Goal: Contribute content: Contribute content

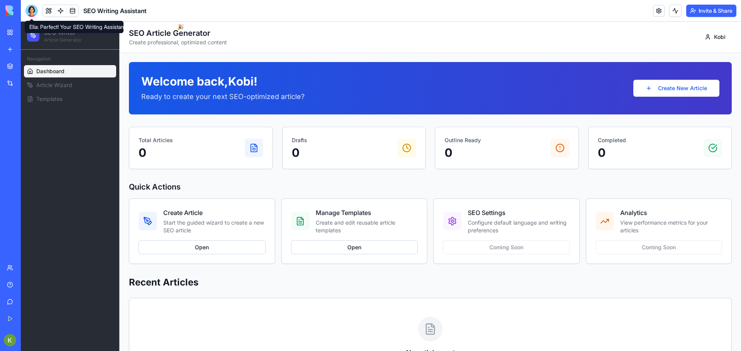
drag, startPoint x: 30, startPoint y: 8, endPoint x: 30, endPoint y: 26, distance: 18.1
click at [30, 8] on div at bounding box center [31, 11] width 12 height 12
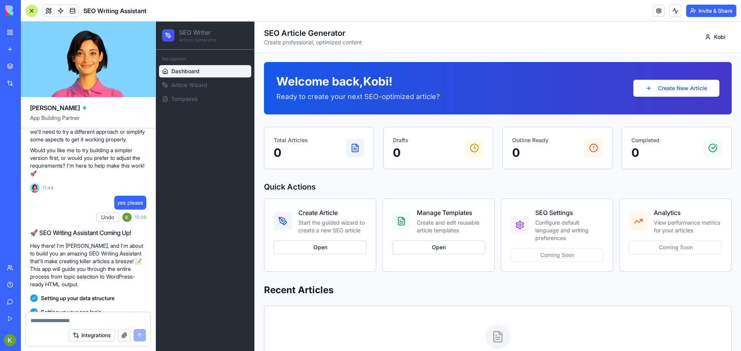
scroll to position [1052, 0]
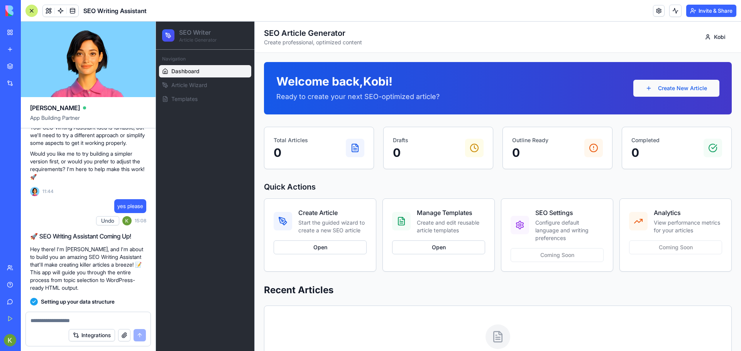
click at [656, 87] on button "Create New Article" at bounding box center [676, 88] width 86 height 17
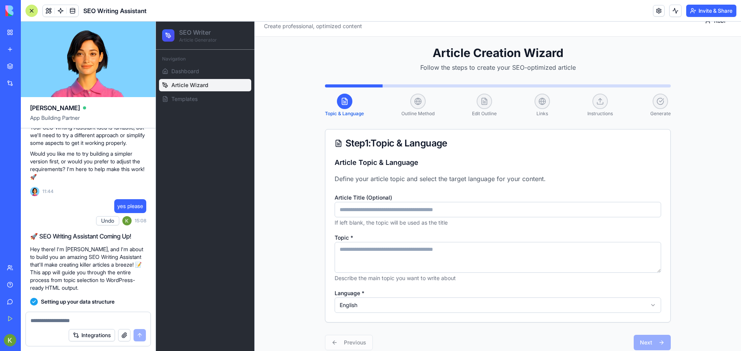
scroll to position [25, 0]
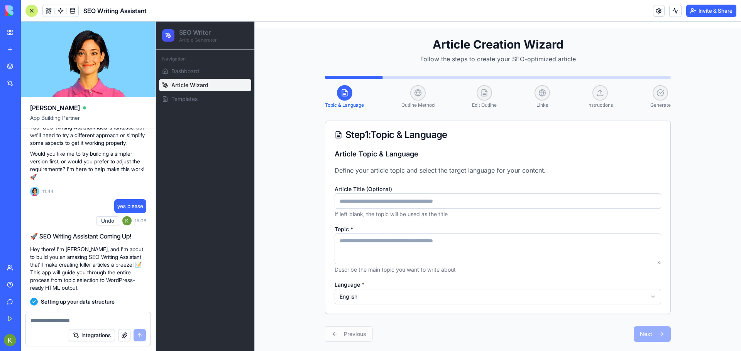
click at [362, 201] on input "Article Title (Optional)" at bounding box center [497, 201] width 326 height 15
type input "*"
click at [362, 201] on input "**********" at bounding box center [497, 201] width 326 height 15
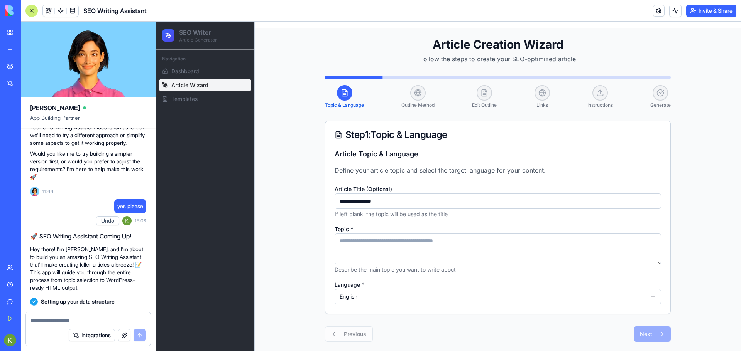
type input "**********"
click at [363, 241] on textarea "Topic *" at bounding box center [497, 249] width 326 height 31
paste textarea "**********"
type textarea "**********"
click at [645, 334] on button "Next" at bounding box center [651, 334] width 37 height 15
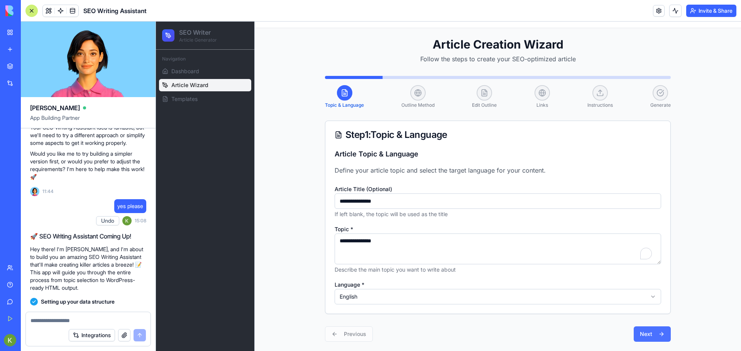
scroll to position [24, 0]
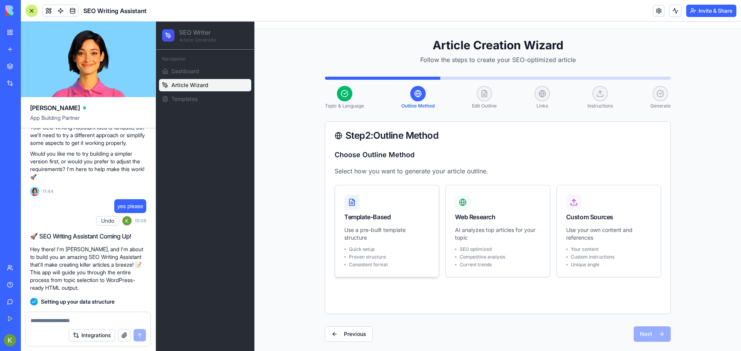
click at [372, 219] on div "Template-Based" at bounding box center [386, 217] width 85 height 9
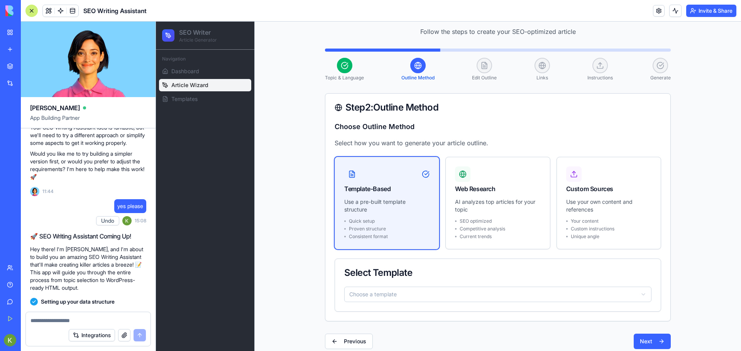
scroll to position [59, 0]
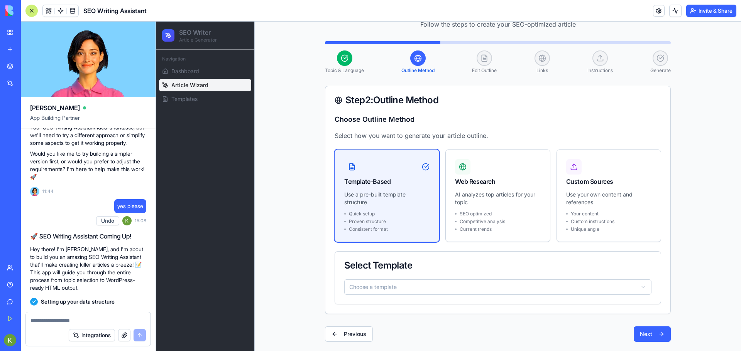
click at [388, 283] on html "SEO Writer Article Generator Navigation Dashboard Article Wizard Templates Togg…" at bounding box center [448, 156] width 585 height 389
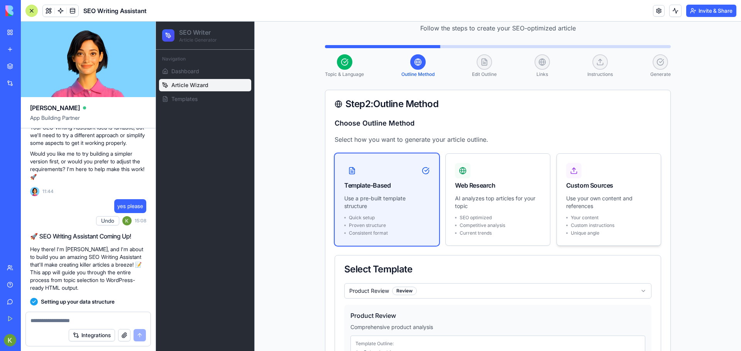
scroll to position [171, 0]
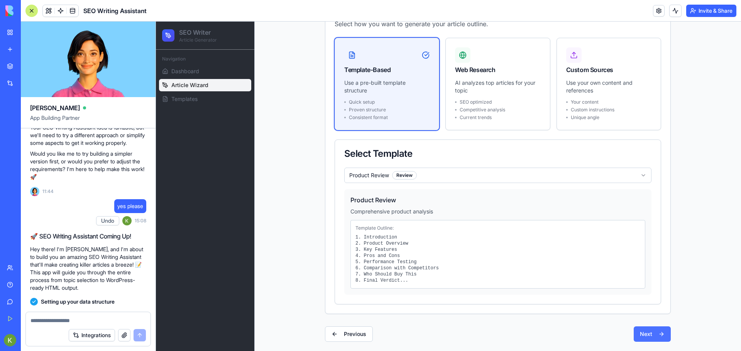
click at [658, 337] on button "Next" at bounding box center [651, 334] width 37 height 15
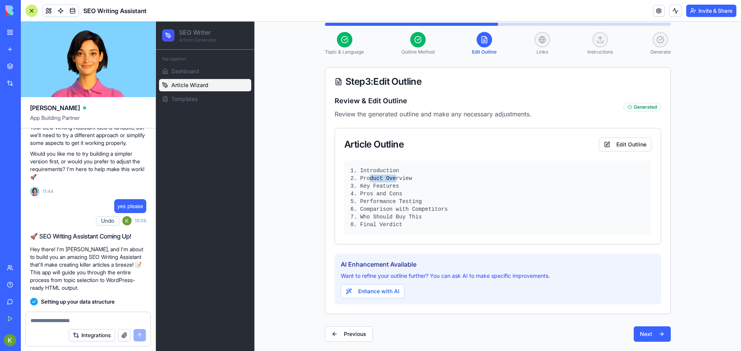
drag, startPoint x: 390, startPoint y: 176, endPoint x: 366, endPoint y: 177, distance: 23.5
click at [366, 177] on pre "1. Introduction 2. Product Overview 3. Key Features 4. Pros and Cons 5. Perform…" at bounding box center [497, 198] width 295 height 62
click at [620, 143] on button "Edit Outline" at bounding box center [625, 145] width 52 height 14
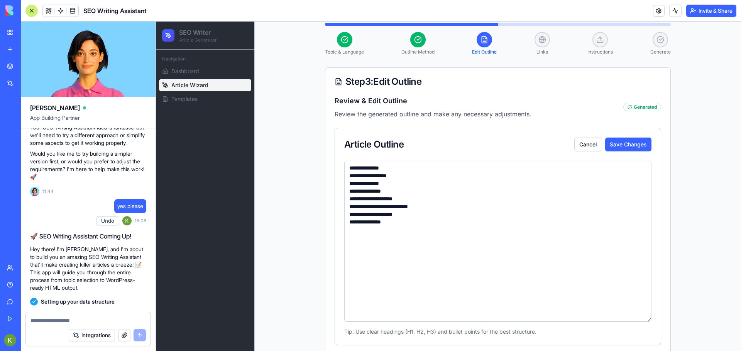
click at [417, 205] on textarea "**********" at bounding box center [497, 241] width 307 height 161
click at [474, 223] on textarea "**********" at bounding box center [497, 241] width 307 height 161
click at [587, 143] on button "Cancel" at bounding box center [588, 145] width 28 height 14
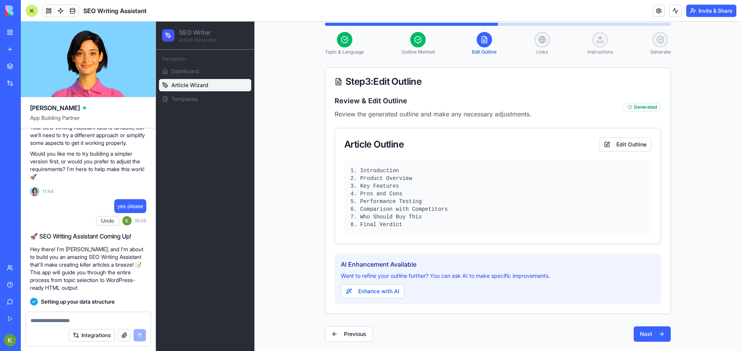
click at [388, 228] on pre "1. Introduction 2. Product Overview 3. Key Features 4. Pros and Cons 5. Perform…" at bounding box center [497, 198] width 295 height 62
click at [642, 336] on button "Next" at bounding box center [651, 334] width 37 height 15
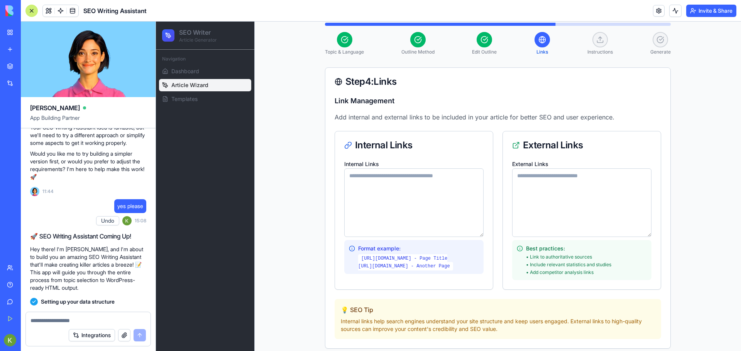
click at [437, 186] on textarea "Internal Links" at bounding box center [413, 203] width 139 height 69
click at [517, 186] on textarea "External Links" at bounding box center [581, 203] width 139 height 69
click at [415, 179] on textarea "Internal Links" at bounding box center [413, 203] width 139 height 69
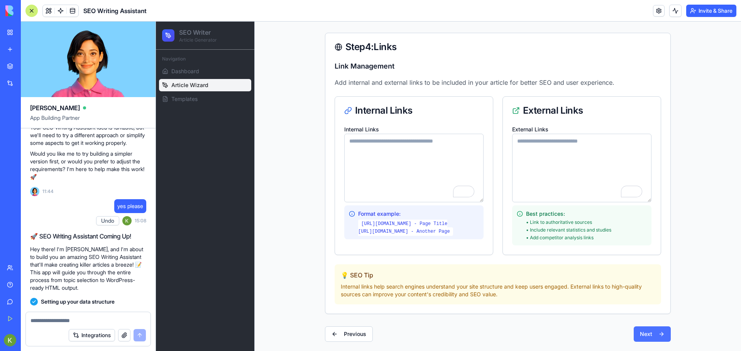
click at [655, 330] on button "Next" at bounding box center [651, 334] width 37 height 15
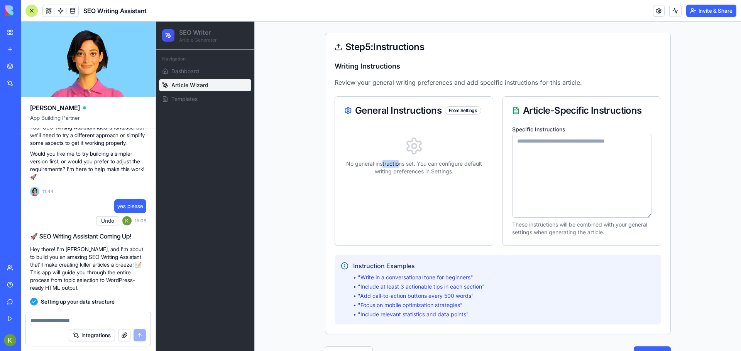
drag, startPoint x: 380, startPoint y: 167, endPoint x: 395, endPoint y: 167, distance: 15.4
click at [395, 167] on p "No general instructions set. You can configure default writing preferences in S…" at bounding box center [413, 167] width 139 height 15
click at [378, 164] on p "No general instructions set. You can configure default writing preferences in S…" at bounding box center [413, 167] width 139 height 15
click at [525, 150] on textarea "Specific Instructions" at bounding box center [581, 176] width 139 height 84
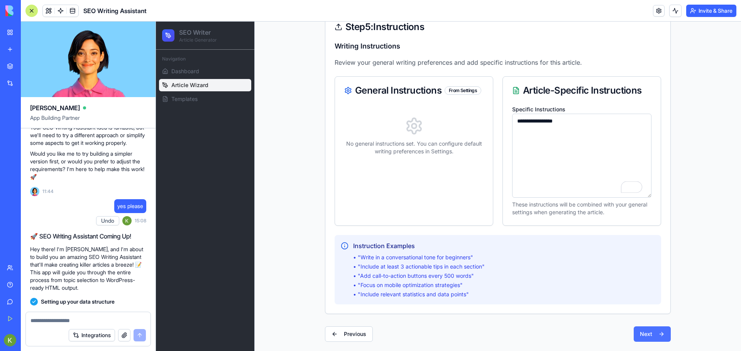
type textarea "**********"
click at [641, 331] on button "Next" at bounding box center [651, 334] width 37 height 15
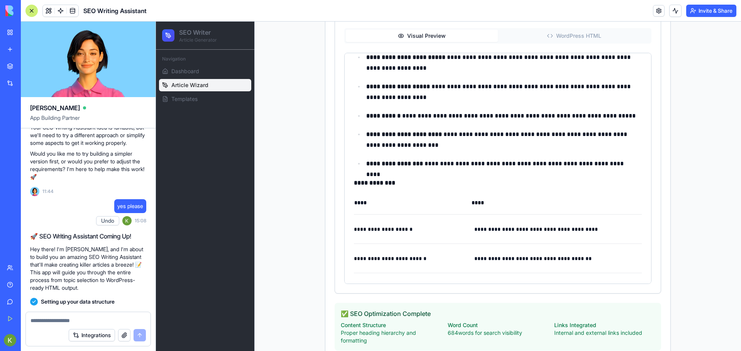
scroll to position [0, 0]
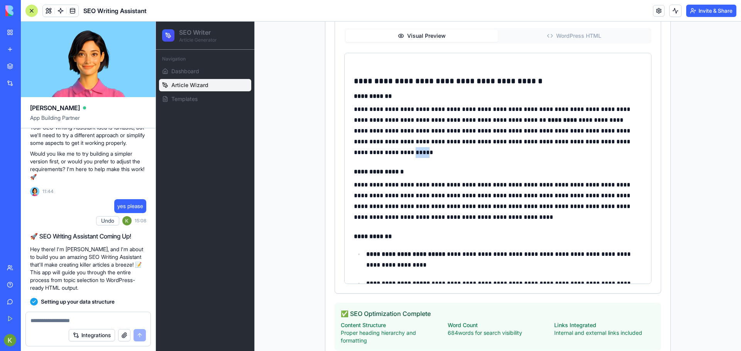
drag, startPoint x: 373, startPoint y: 152, endPoint x: 358, endPoint y: 152, distance: 15.4
click at [358, 152] on p "**********" at bounding box center [495, 131] width 282 height 54
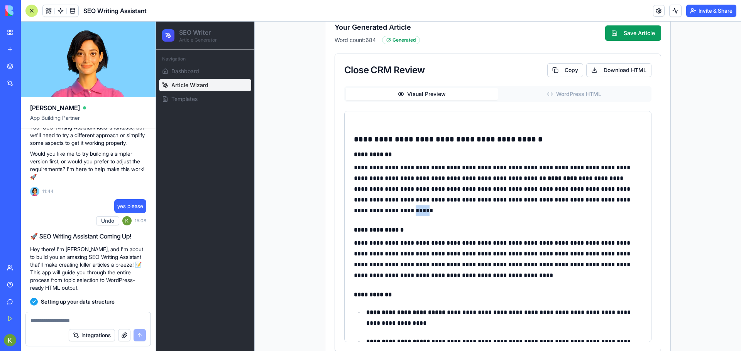
scroll to position [133, 0]
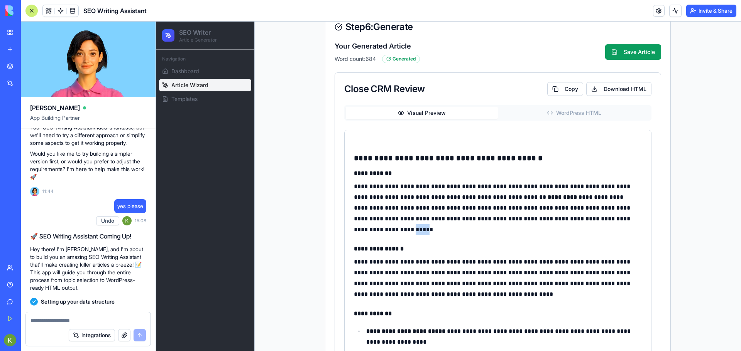
click at [542, 114] on button "WordPress HTML" at bounding box center [574, 113] width 152 height 12
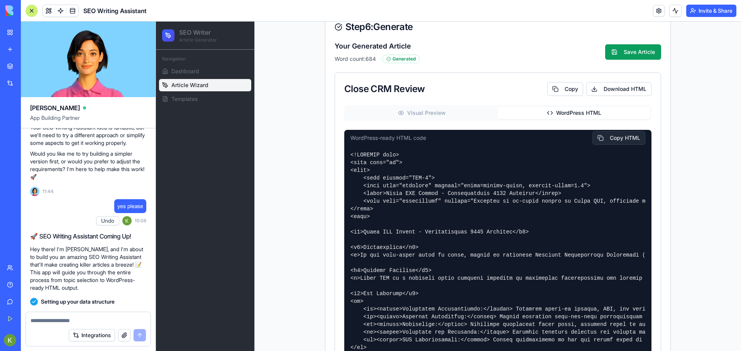
scroll to position [0, 0]
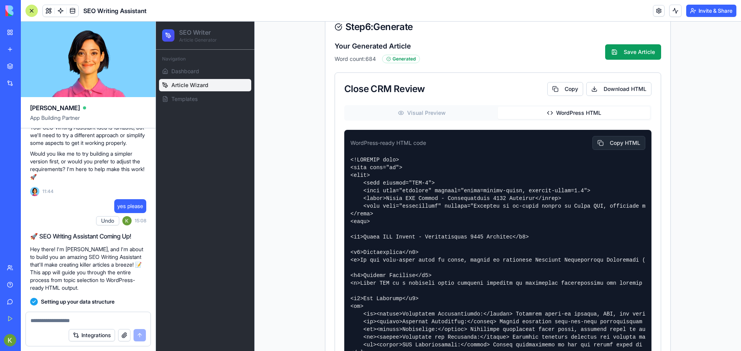
click at [398, 110] on icon "button" at bounding box center [401, 113] width 6 height 6
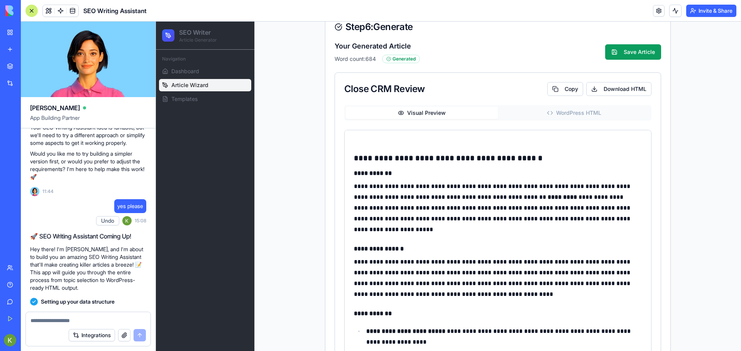
click at [560, 113] on button "WordPress HTML" at bounding box center [574, 113] width 152 height 12
click at [456, 113] on button "Visual Preview" at bounding box center [422, 113] width 152 height 12
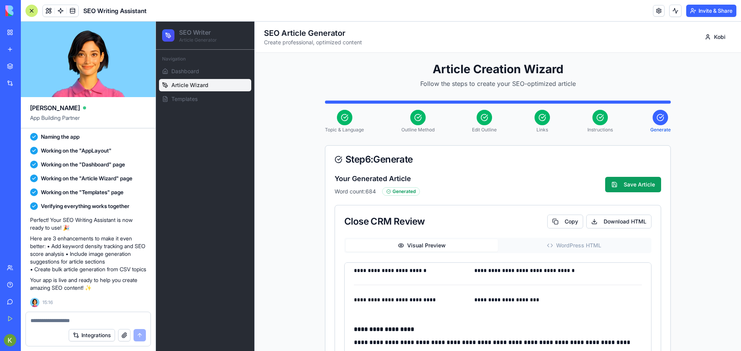
scroll to position [1284, 0]
click at [44, 317] on textarea at bounding box center [87, 321] width 115 height 8
